Goal: Transaction & Acquisition: Purchase product/service

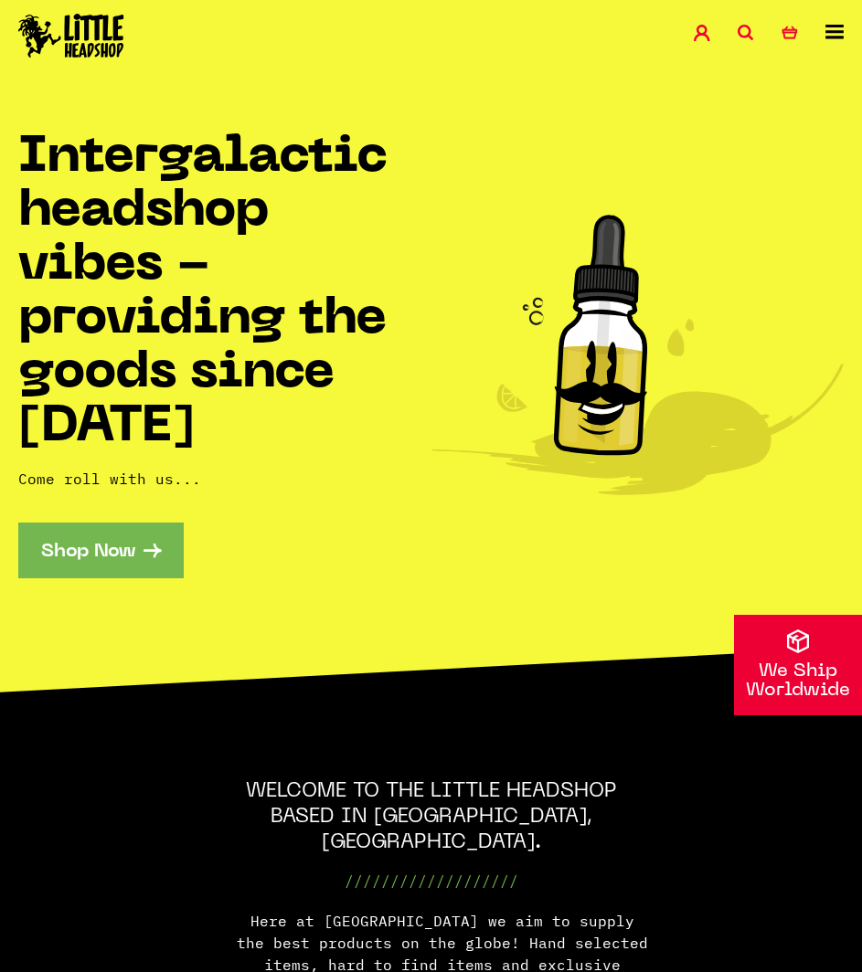
click at [154, 546] on link "Shop Now" at bounding box center [100, 551] width 165 height 56
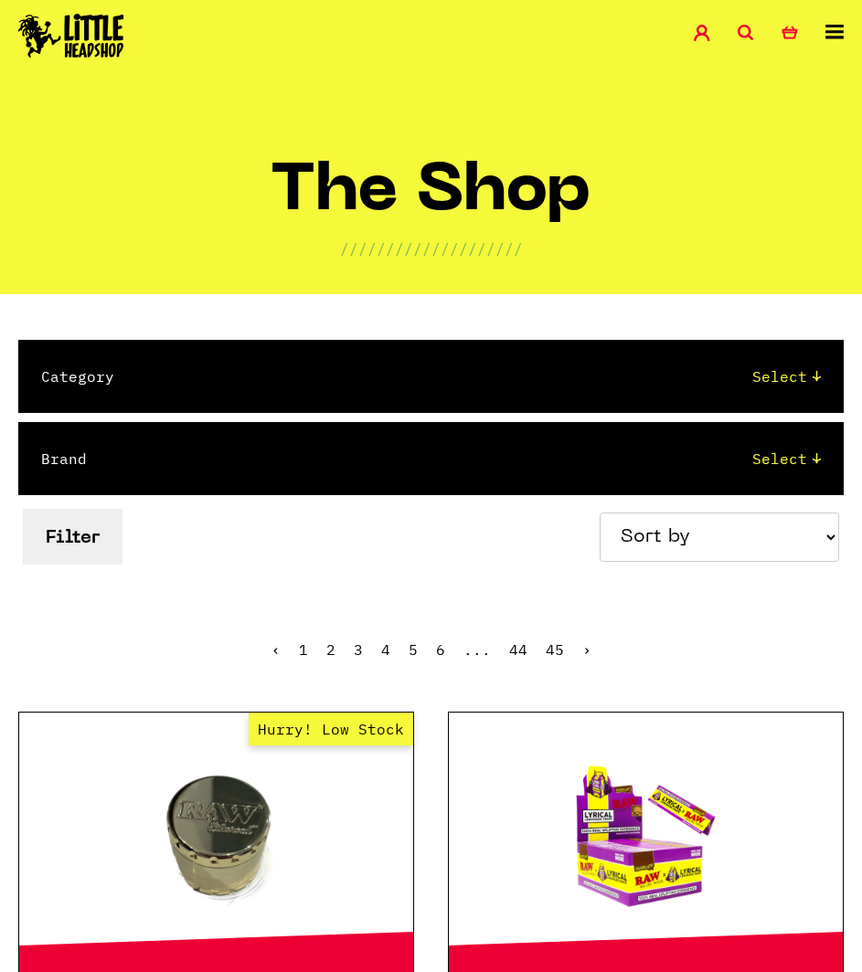
click at [305, 407] on div "Category Select 2 Piece 3 Piece 4 Piece 420/710 LIFE Acrylic Bongs Ashtrays Bac…" at bounding box center [430, 376] width 825 height 73
click at [358, 376] on select "Select 2 Piece 3 Piece 4 Piece 420/710 LIFE Acrylic Bongs Ashtrays Backwoods Ba…" at bounding box center [486, 377] width 670 height 22
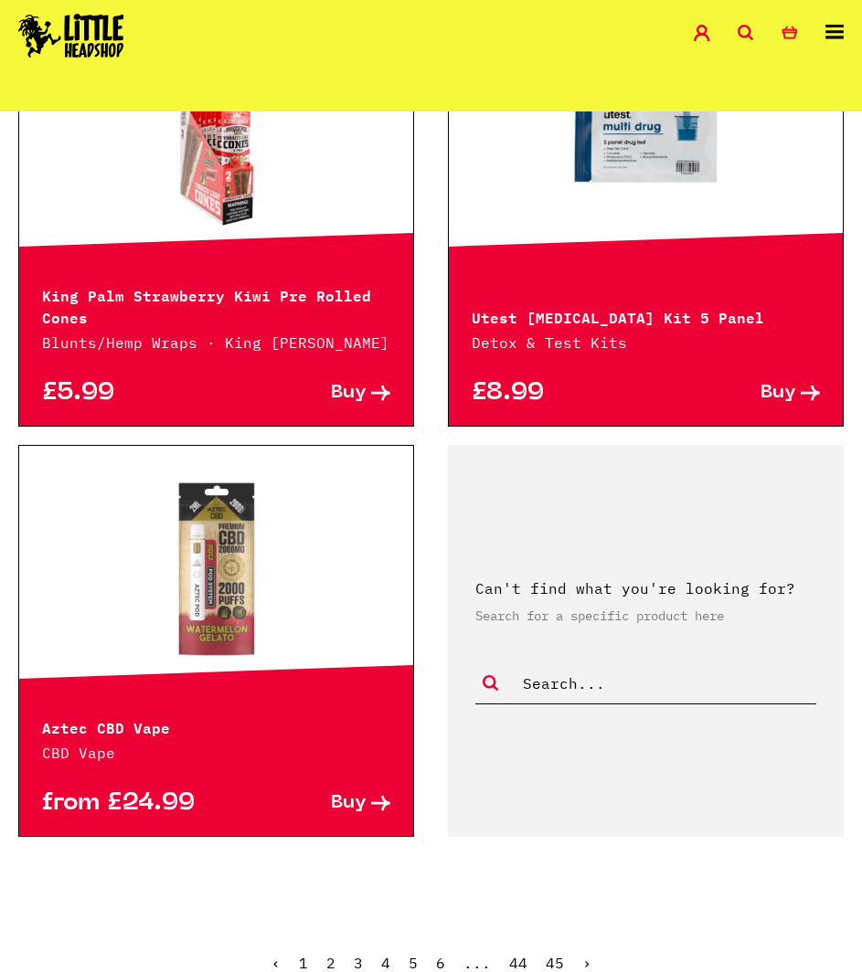
scroll to position [4660, 0]
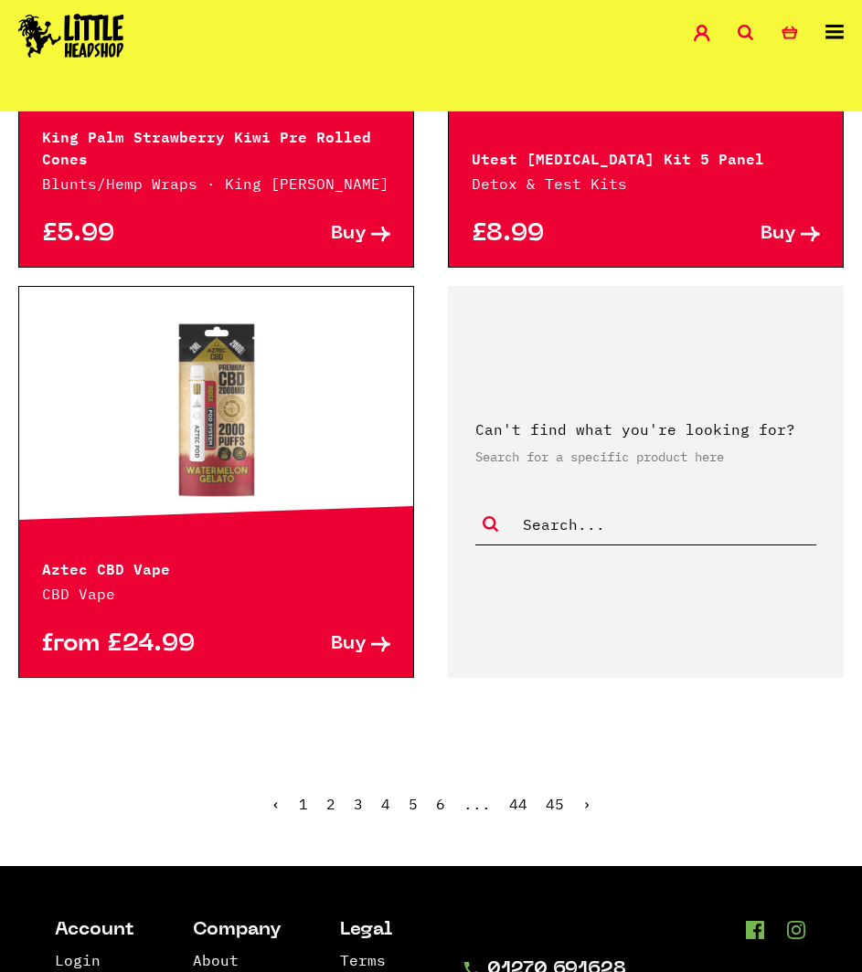
click at [330, 804] on link "2" at bounding box center [330, 804] width 9 height 18
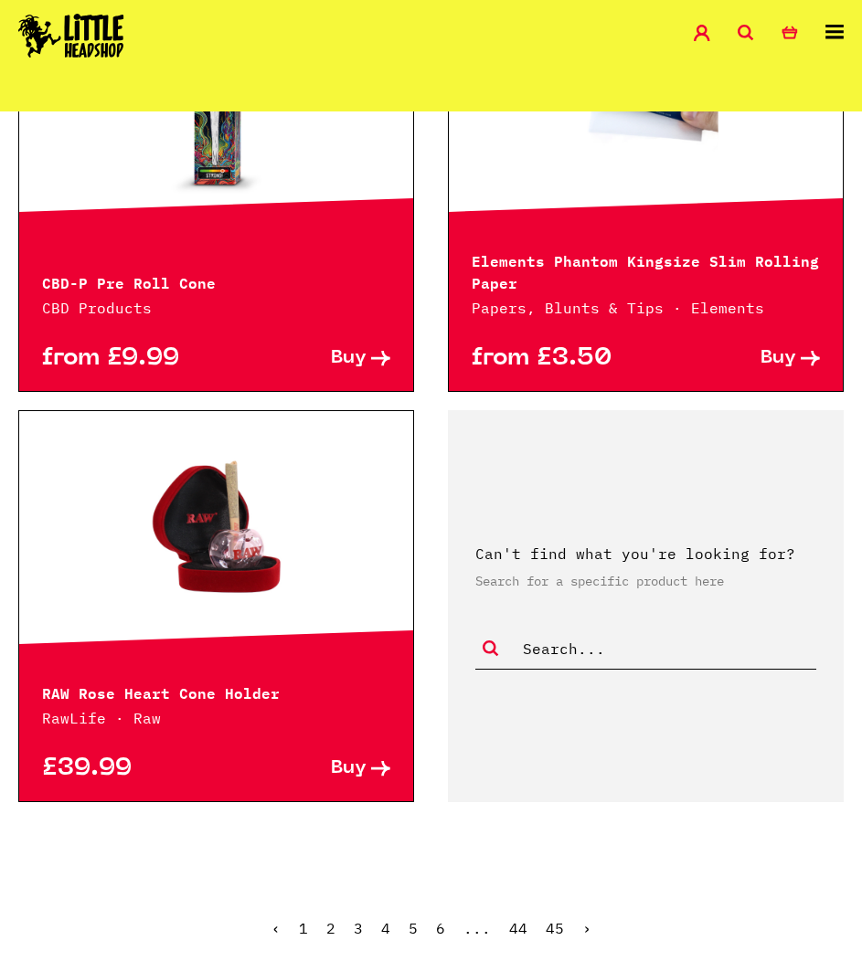
scroll to position [4569, 0]
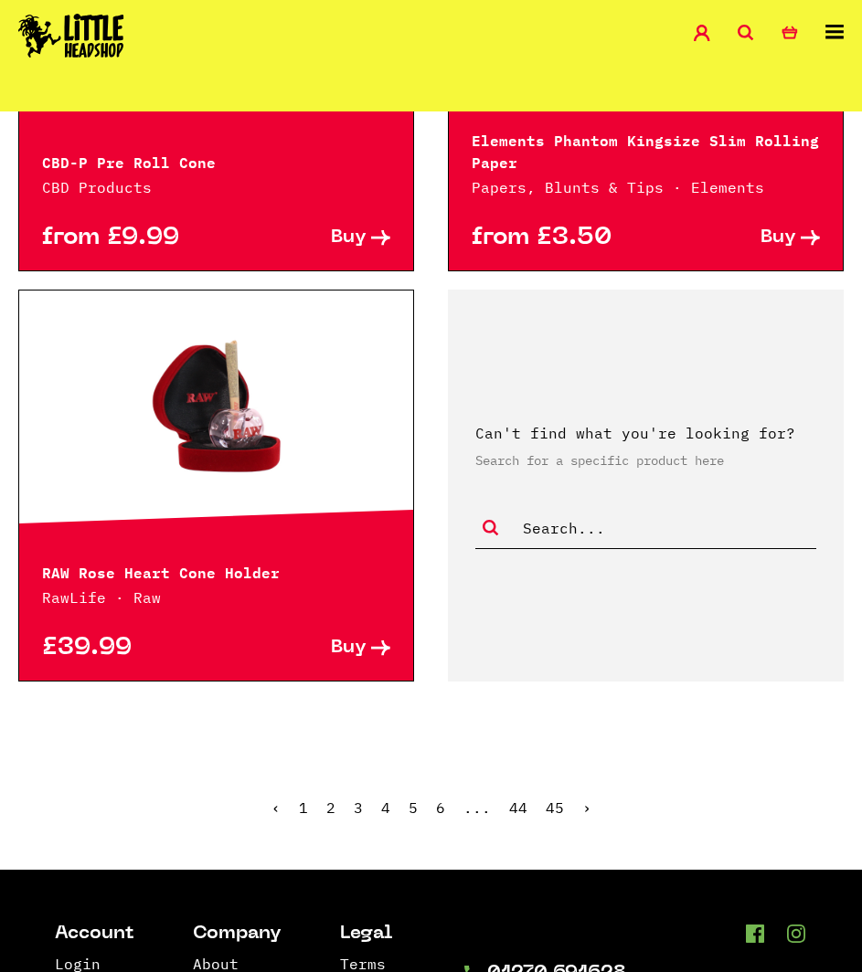
click at [357, 810] on link "3" at bounding box center [358, 808] width 9 height 18
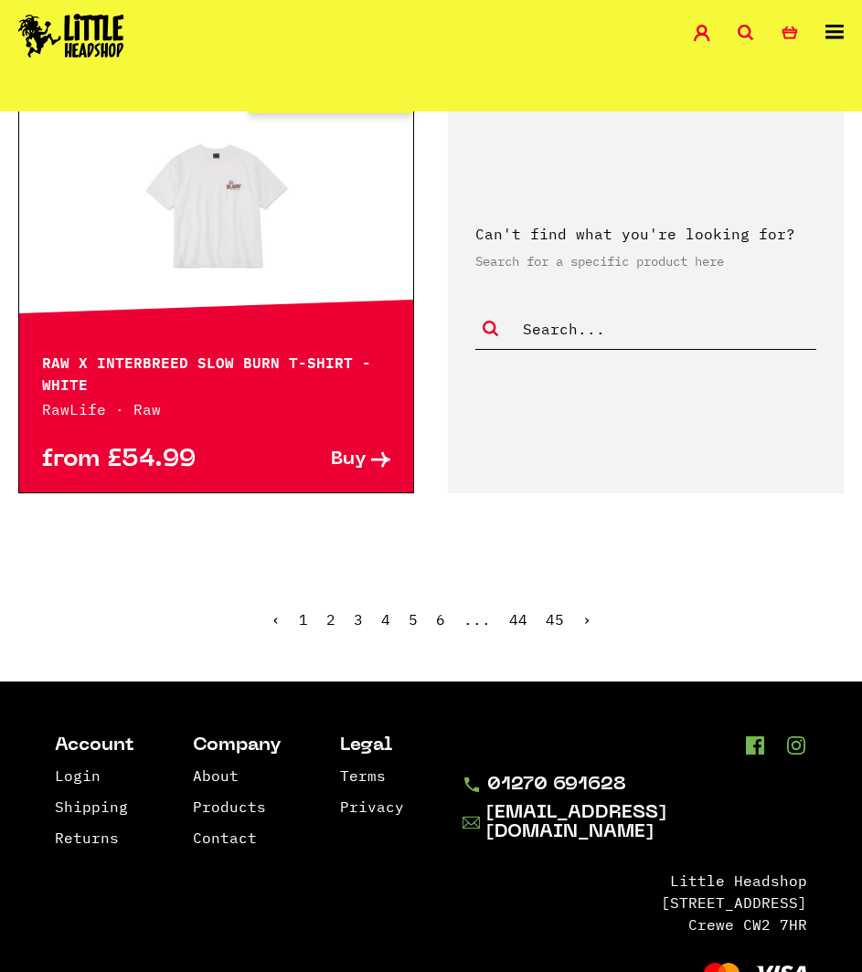
scroll to position [4843, 0]
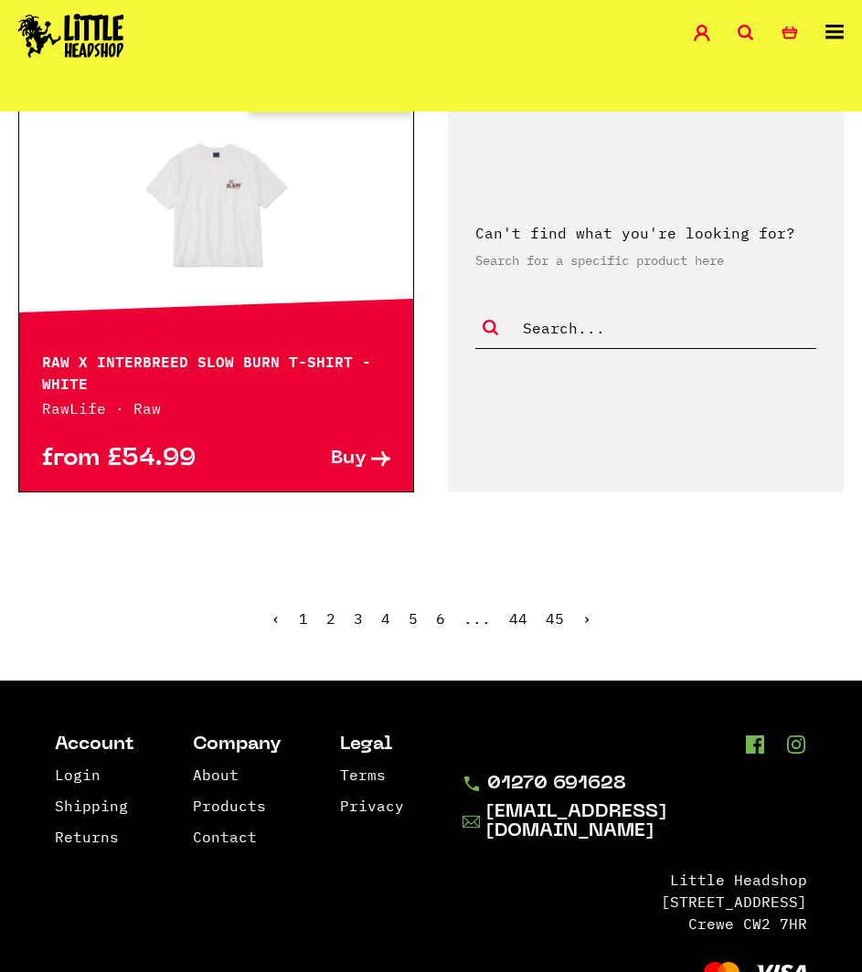
click at [384, 618] on link "4" at bounding box center [385, 619] width 9 height 18
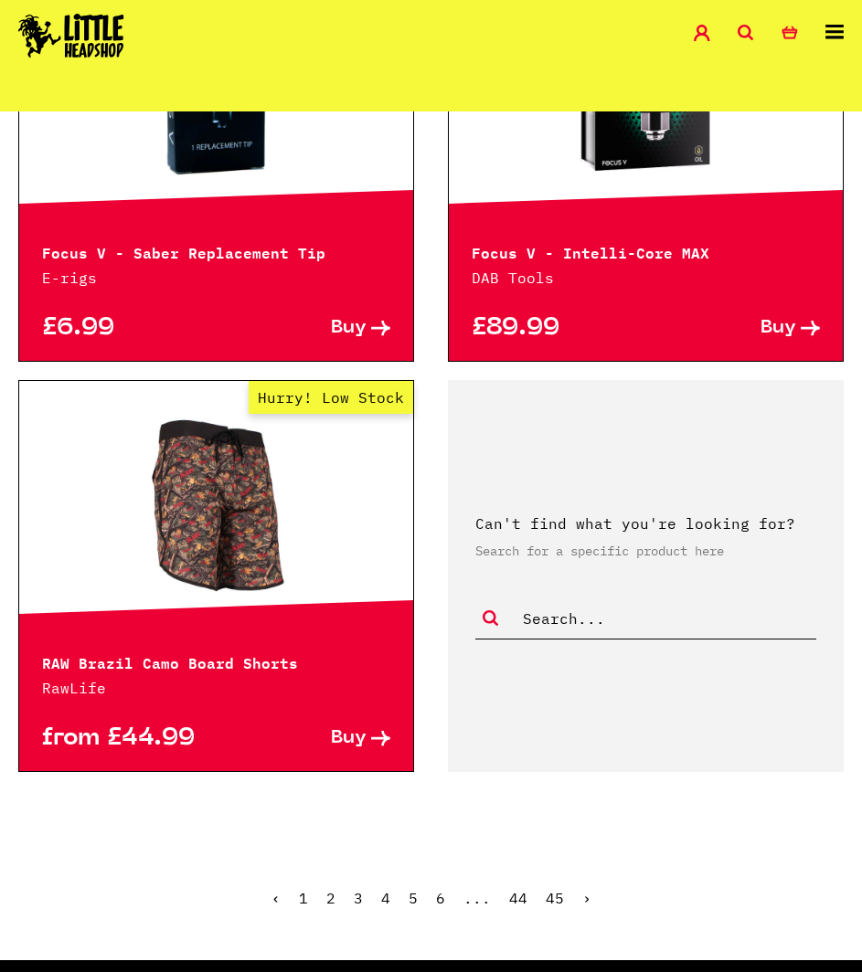
scroll to position [4660, 0]
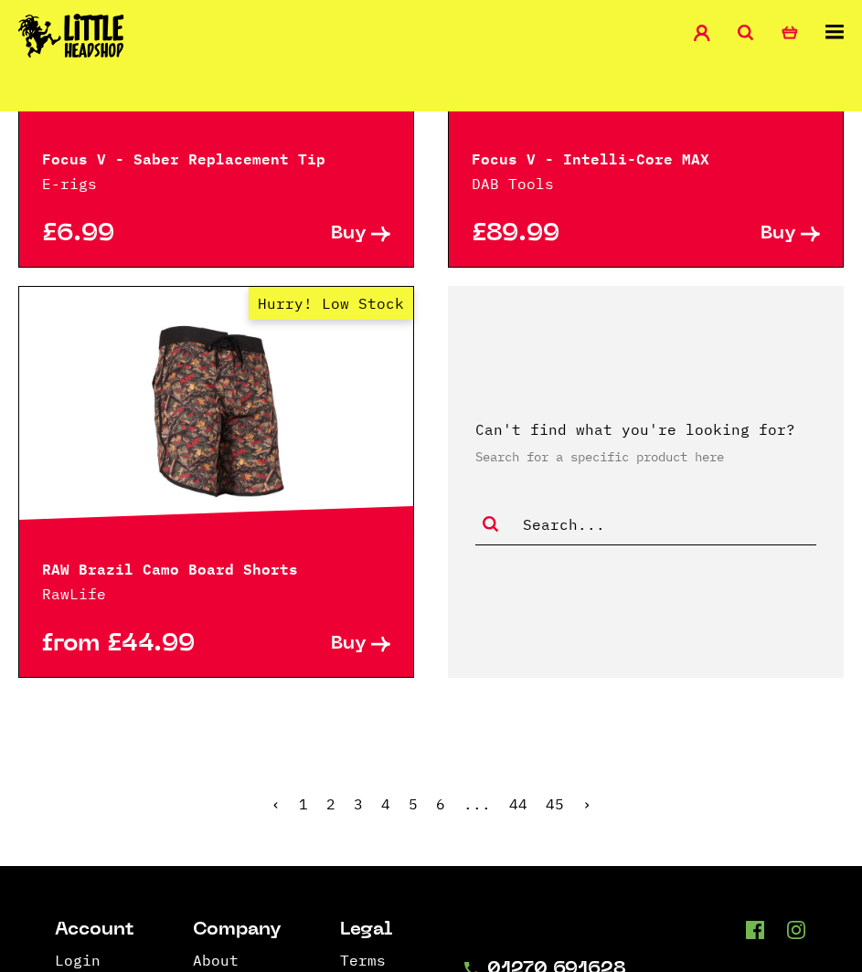
click at [408, 795] on link "5" at bounding box center [412, 804] width 9 height 18
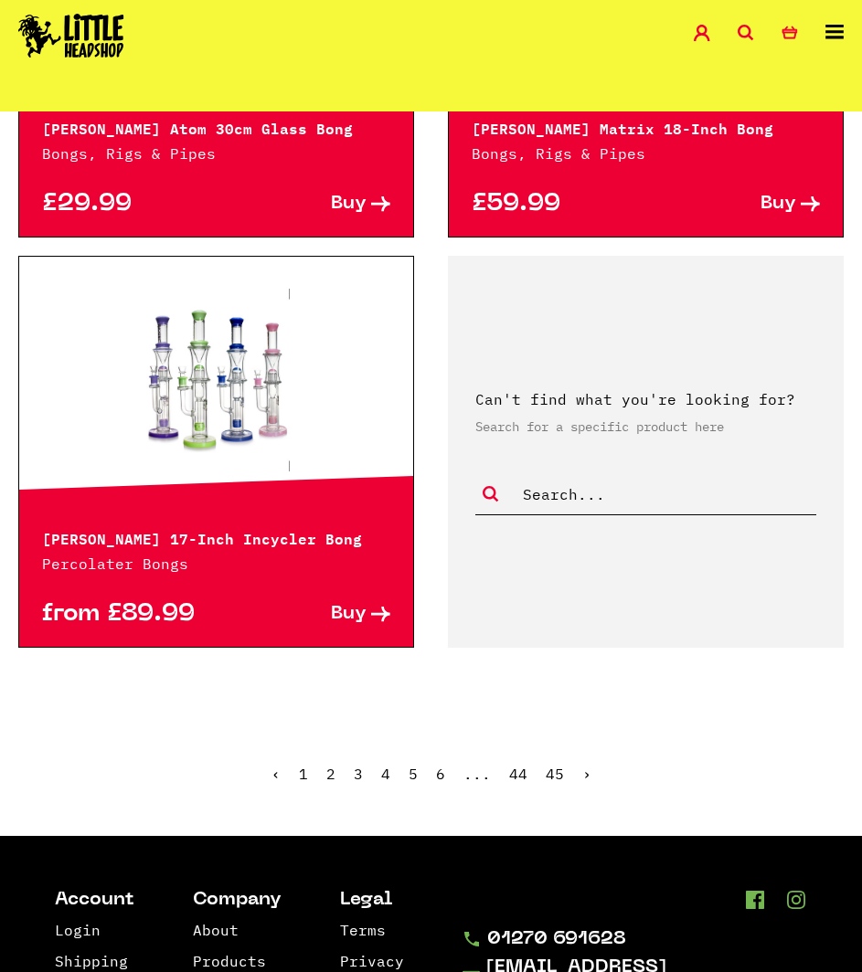
scroll to position [4752, 0]
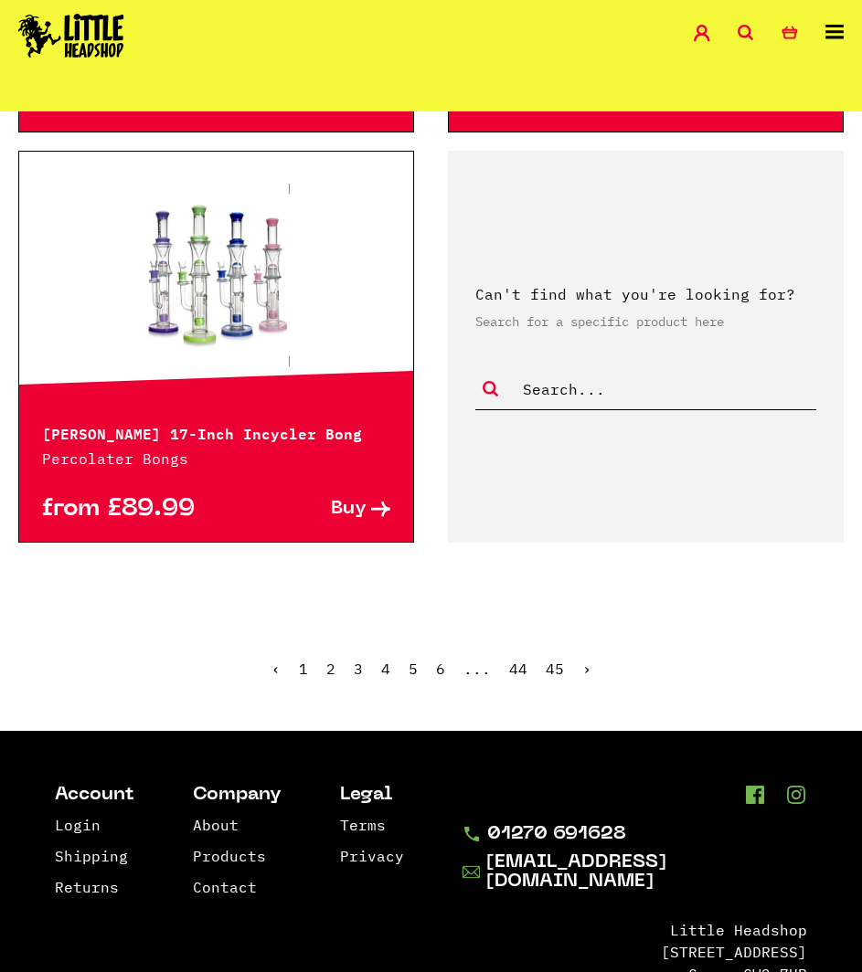
click at [441, 660] on link "6" at bounding box center [440, 669] width 9 height 18
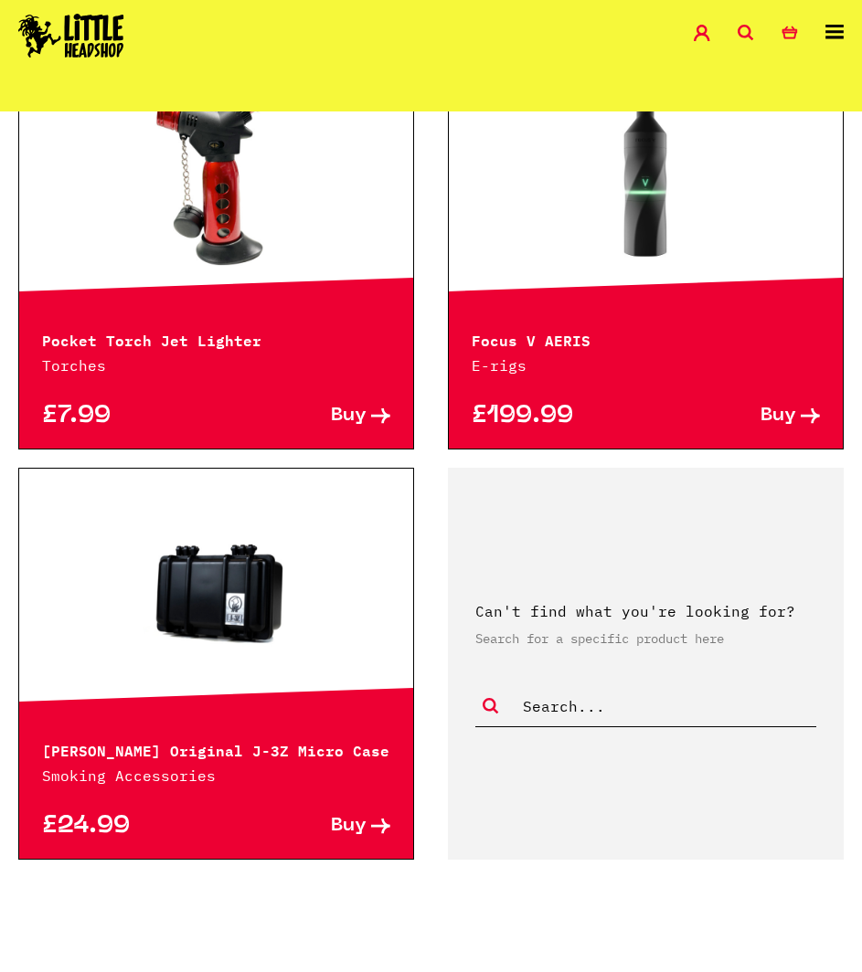
scroll to position [4478, 0]
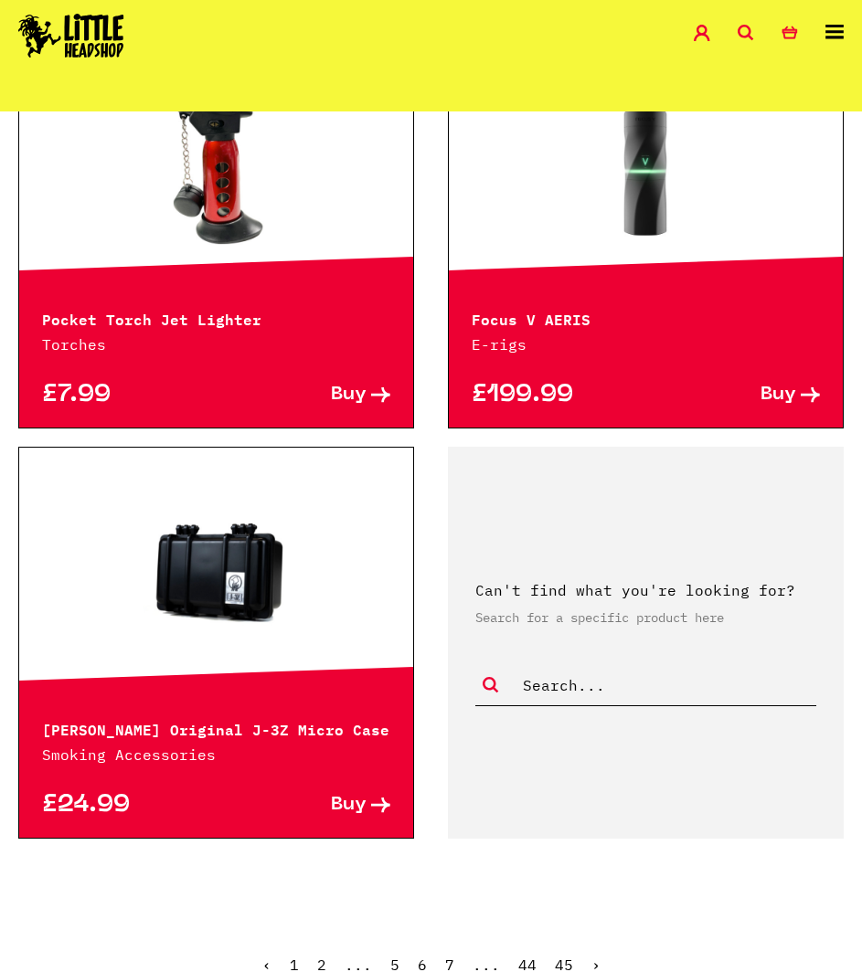
click at [191, 532] on link at bounding box center [216, 571] width 394 height 183
